Goal: Task Accomplishment & Management: Complete application form

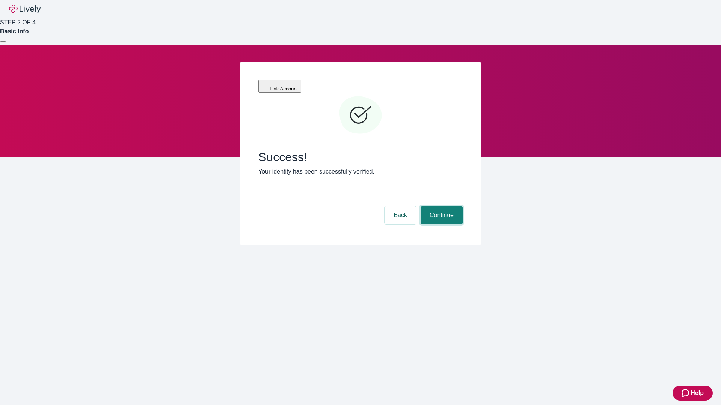
click at [440, 207] on button "Continue" at bounding box center [442, 216] width 42 height 18
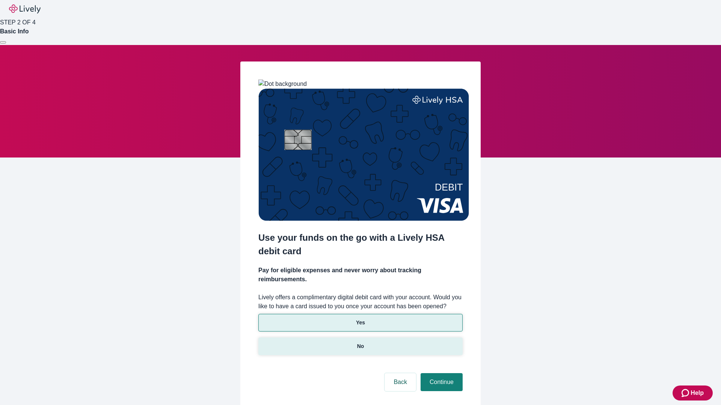
click at [360, 343] on p "No" at bounding box center [360, 347] width 7 height 8
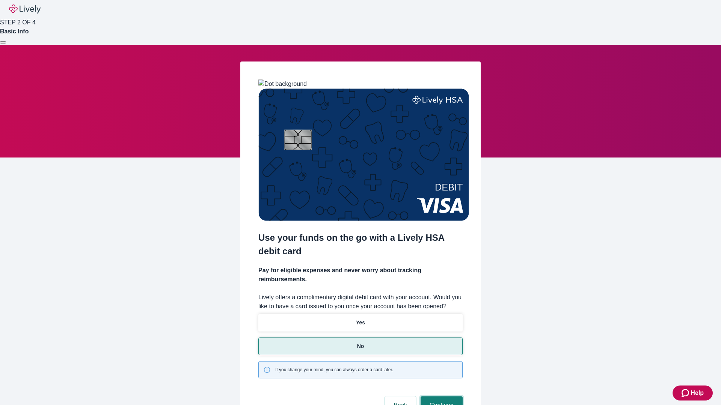
click at [440, 397] on button "Continue" at bounding box center [442, 406] width 42 height 18
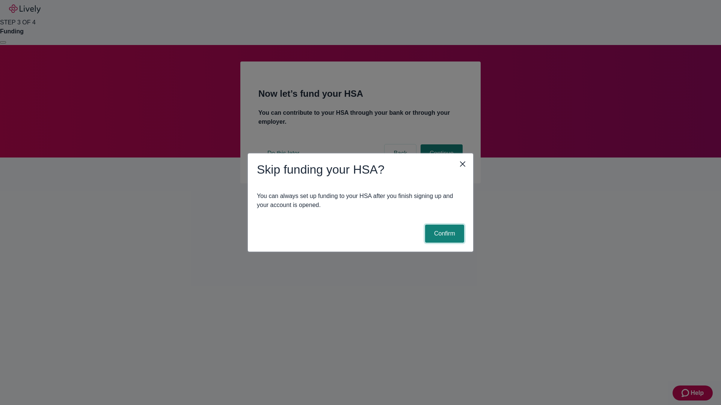
click at [443, 234] on button "Confirm" at bounding box center [444, 234] width 39 height 18
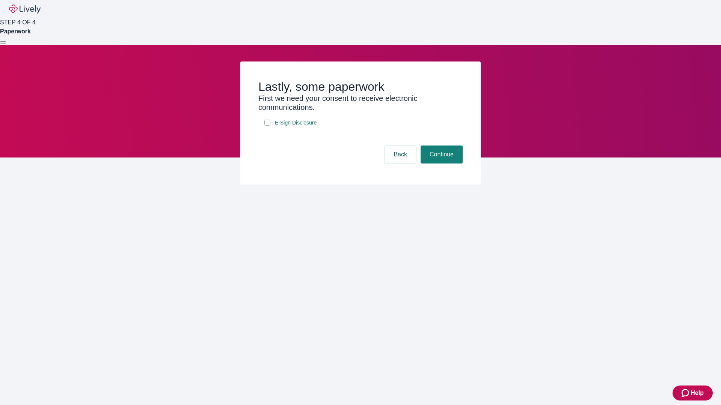
click at [267, 126] on input "E-Sign Disclosure" at bounding box center [267, 123] width 6 height 6
checkbox input "true"
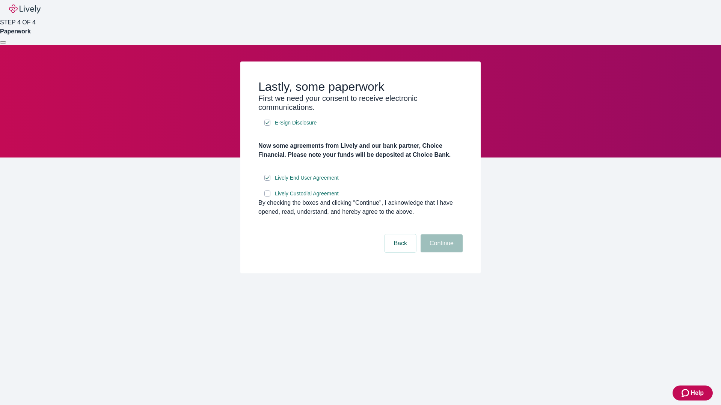
click at [267, 197] on input "Lively Custodial Agreement" at bounding box center [267, 194] width 6 height 6
checkbox input "true"
click at [440, 253] on button "Continue" at bounding box center [442, 244] width 42 height 18
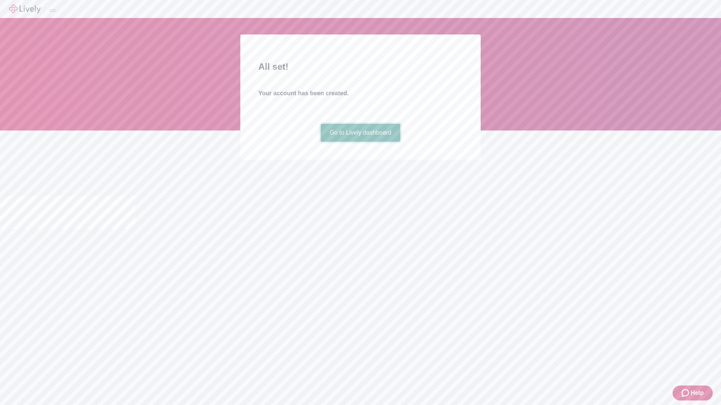
click at [360, 142] on link "Go to Lively dashboard" at bounding box center [361, 133] width 80 height 18
